Goal: Task Accomplishment & Management: Complete application form

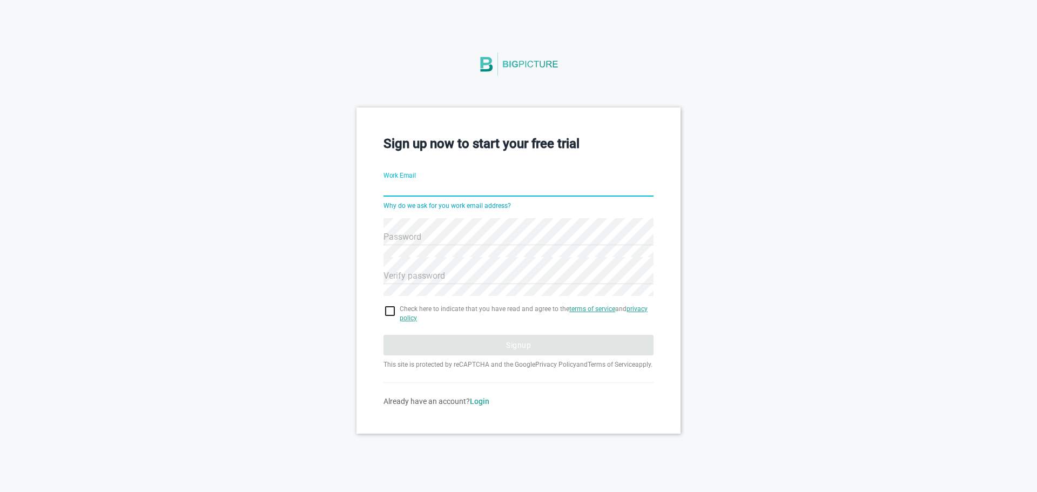
click at [555, 208] on div at bounding box center [518, 208] width 270 height 0
click at [545, 189] on input "Work Email" at bounding box center [518, 189] width 270 height 39
type input "[EMAIL_ADDRESS][DOMAIN_NAME]"
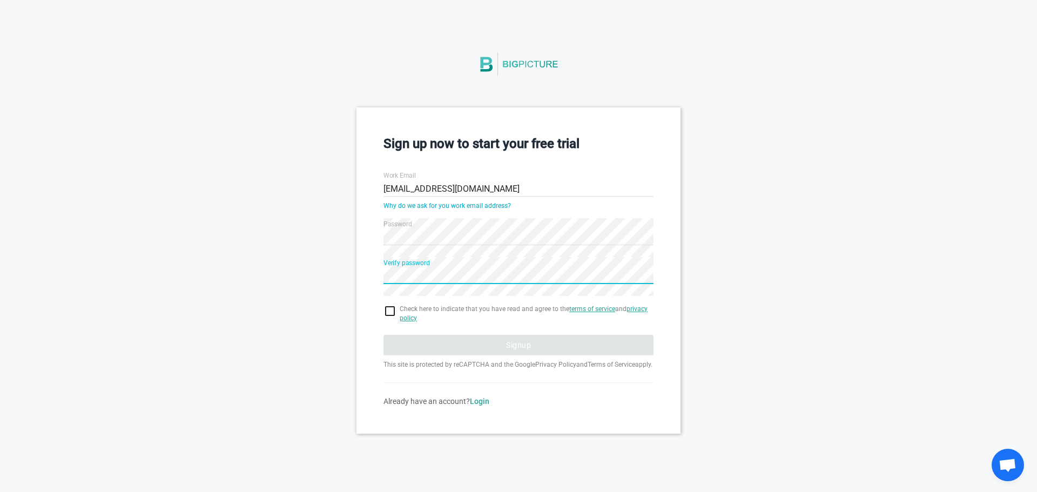
click at [353, 279] on div "Sign up now to start your free trial Work Email [EMAIL_ADDRESS][DOMAIN_NAME] Wh…" at bounding box center [518, 270] width 1037 height 326
click at [390, 316] on input "checkbox" at bounding box center [518, 311] width 270 height 13
checkbox input "true"
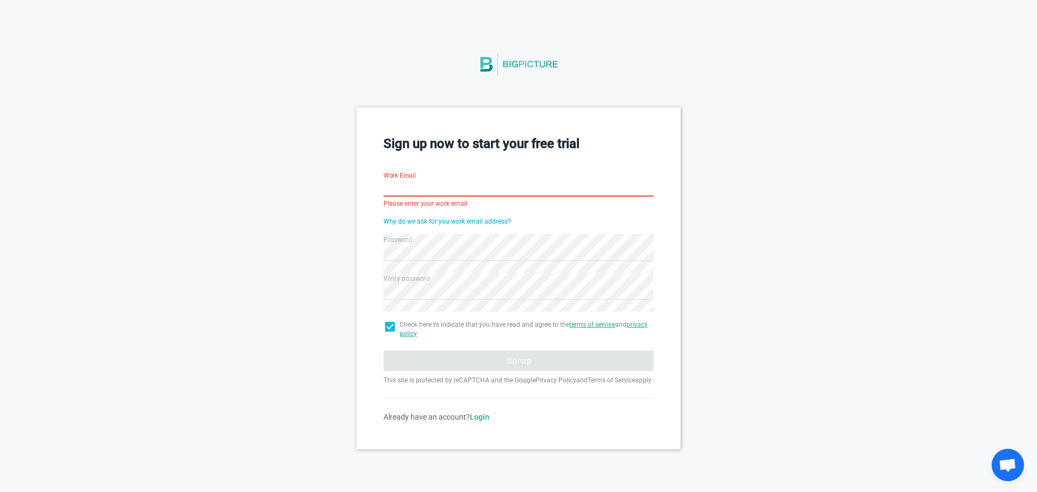
click at [438, 190] on input "Work Email" at bounding box center [518, 189] width 270 height 39
click at [422, 189] on input "Work Email" at bounding box center [518, 189] width 270 height 39
click at [345, 238] on div "Sign up now to start your free trial Work Email Please enter your work email. W…" at bounding box center [518, 277] width 1037 height 341
